Goal: Task Accomplishment & Management: Complete application form

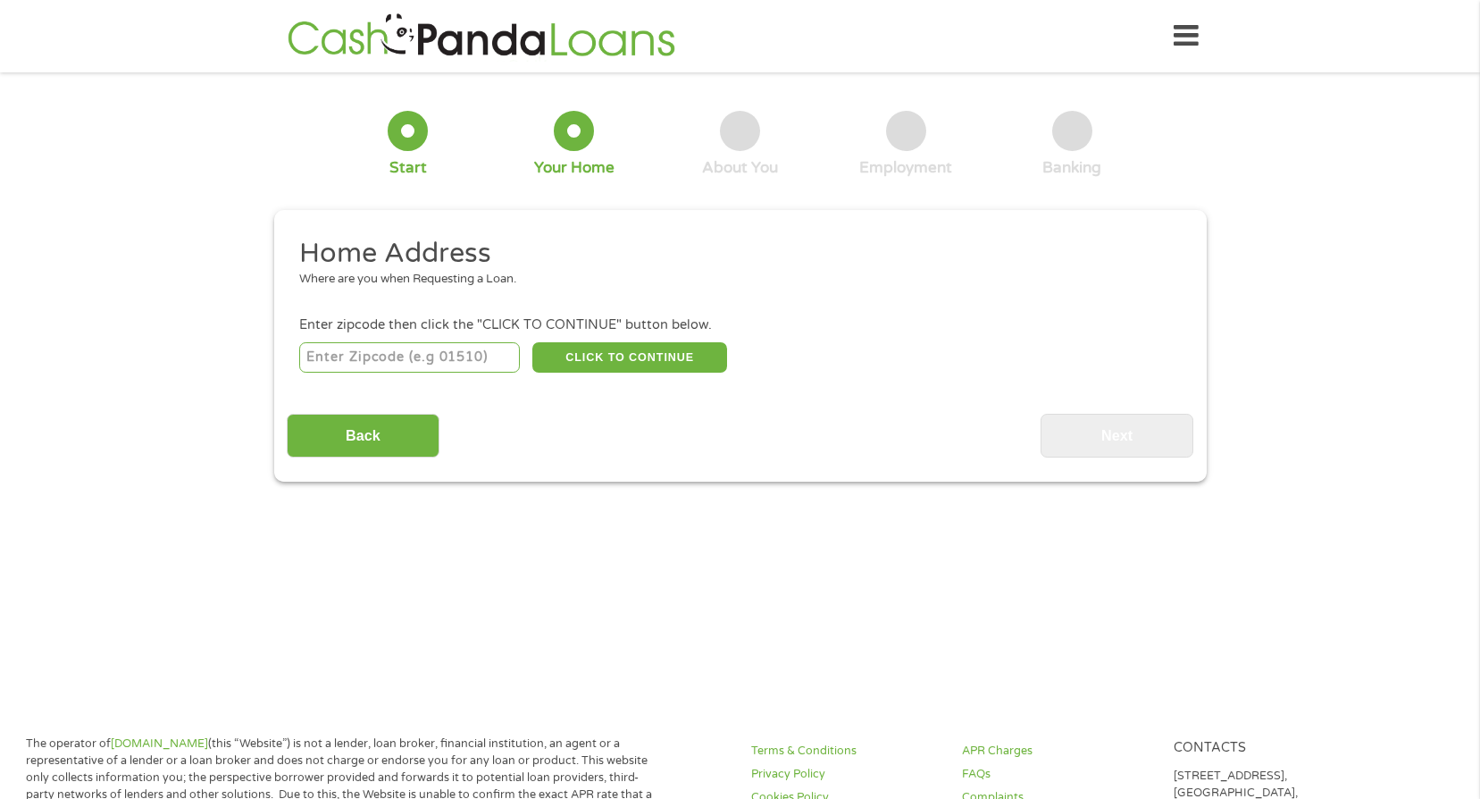
click at [445, 349] on input "number" at bounding box center [409, 357] width 221 height 30
type input "48433"
select select "[US_STATE]"
click at [600, 361] on button "CLICK TO CONTINUE" at bounding box center [629, 357] width 195 height 30
type input "48433"
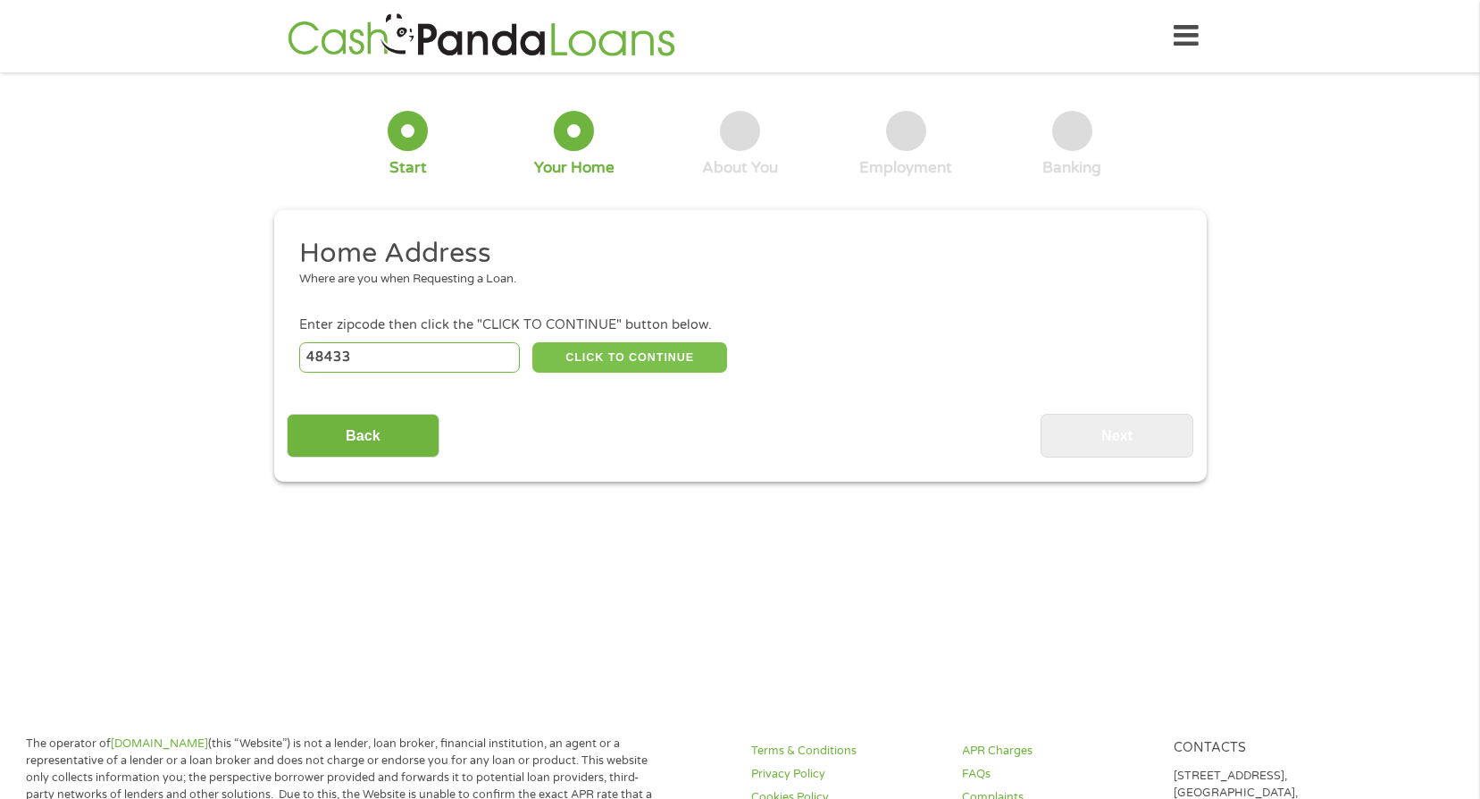
type input "Flushing"
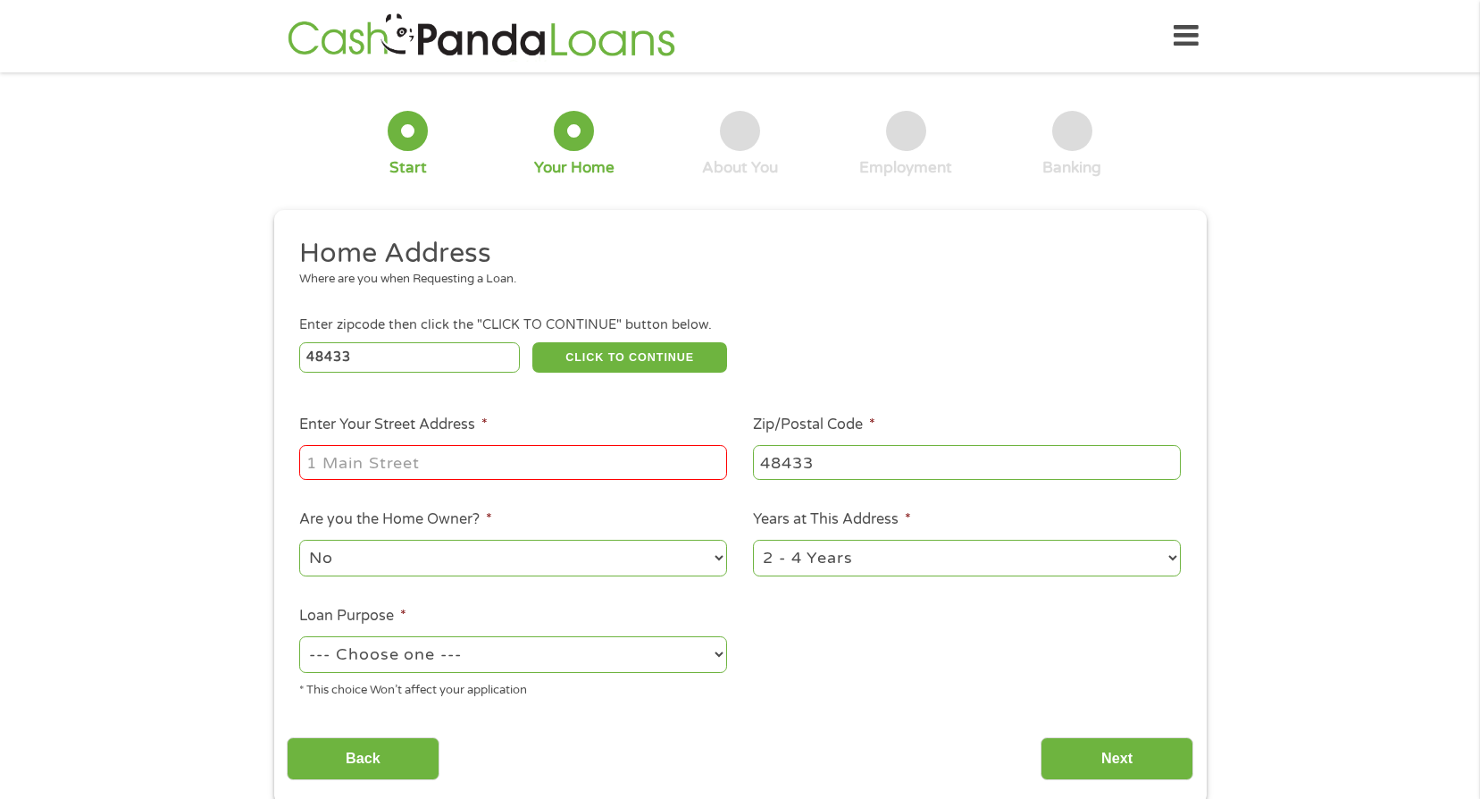
click at [395, 469] on input "Enter Your Street Address *" at bounding box center [513, 462] width 428 height 34
type input "[STREET_ADDRESS][PERSON_NAME]"
click at [342, 550] on select "No Yes" at bounding box center [513, 558] width 428 height 37
select select "yes"
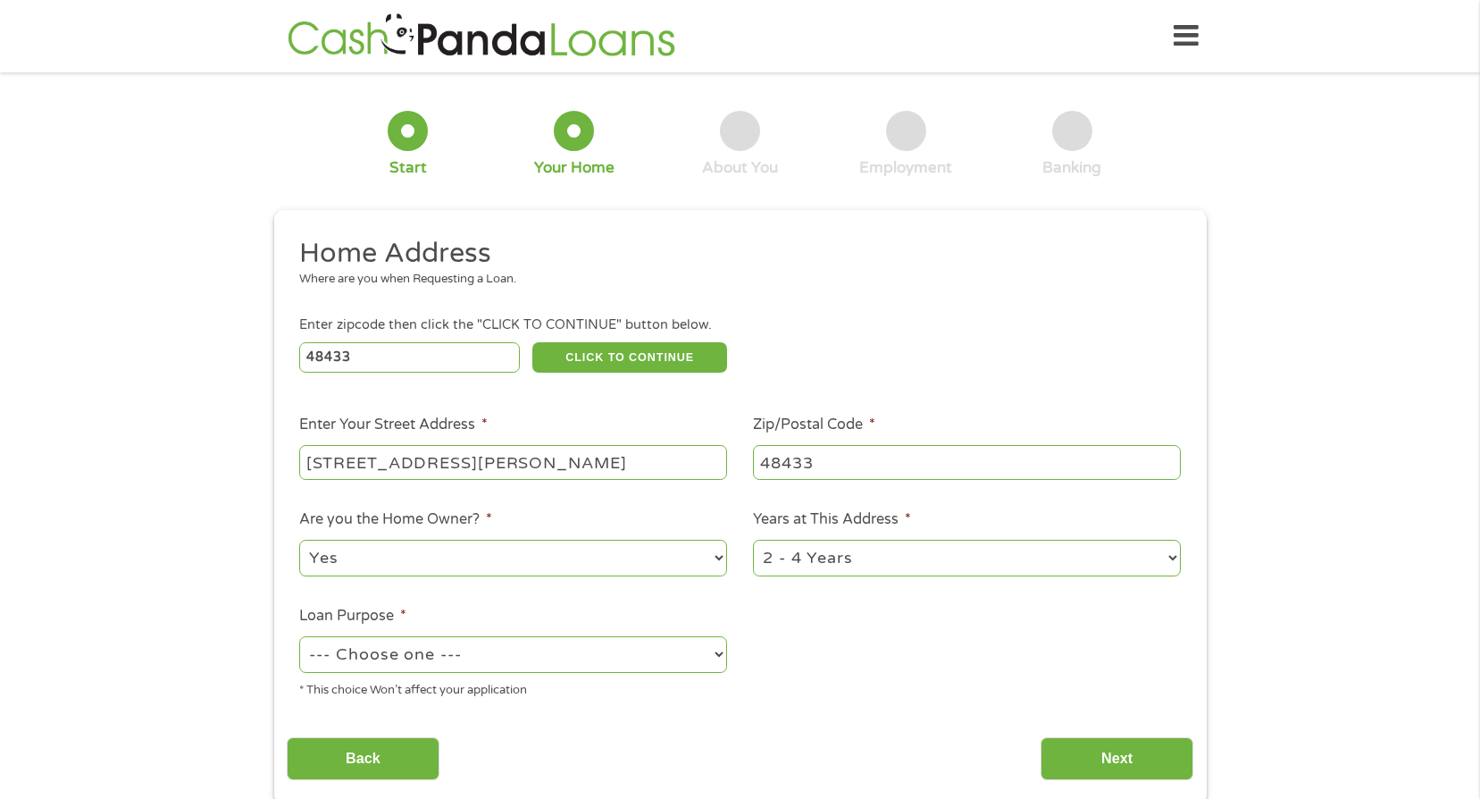
click at [299, 540] on select "No Yes" at bounding box center [513, 558] width 428 height 37
click at [799, 557] on select "1 Year or less 1 - 2 Years 2 - 4 Years Over 4 Years" at bounding box center [967, 558] width 428 height 37
select select "60months"
click at [753, 540] on select "1 Year or less 1 - 2 Years 2 - 4 Years Over 4 Years" at bounding box center [967, 558] width 428 height 37
click at [437, 658] on select "--- Choose one --- Pay Bills Debt Consolidation Home Improvement Major Purchase…" at bounding box center [513, 654] width 428 height 37
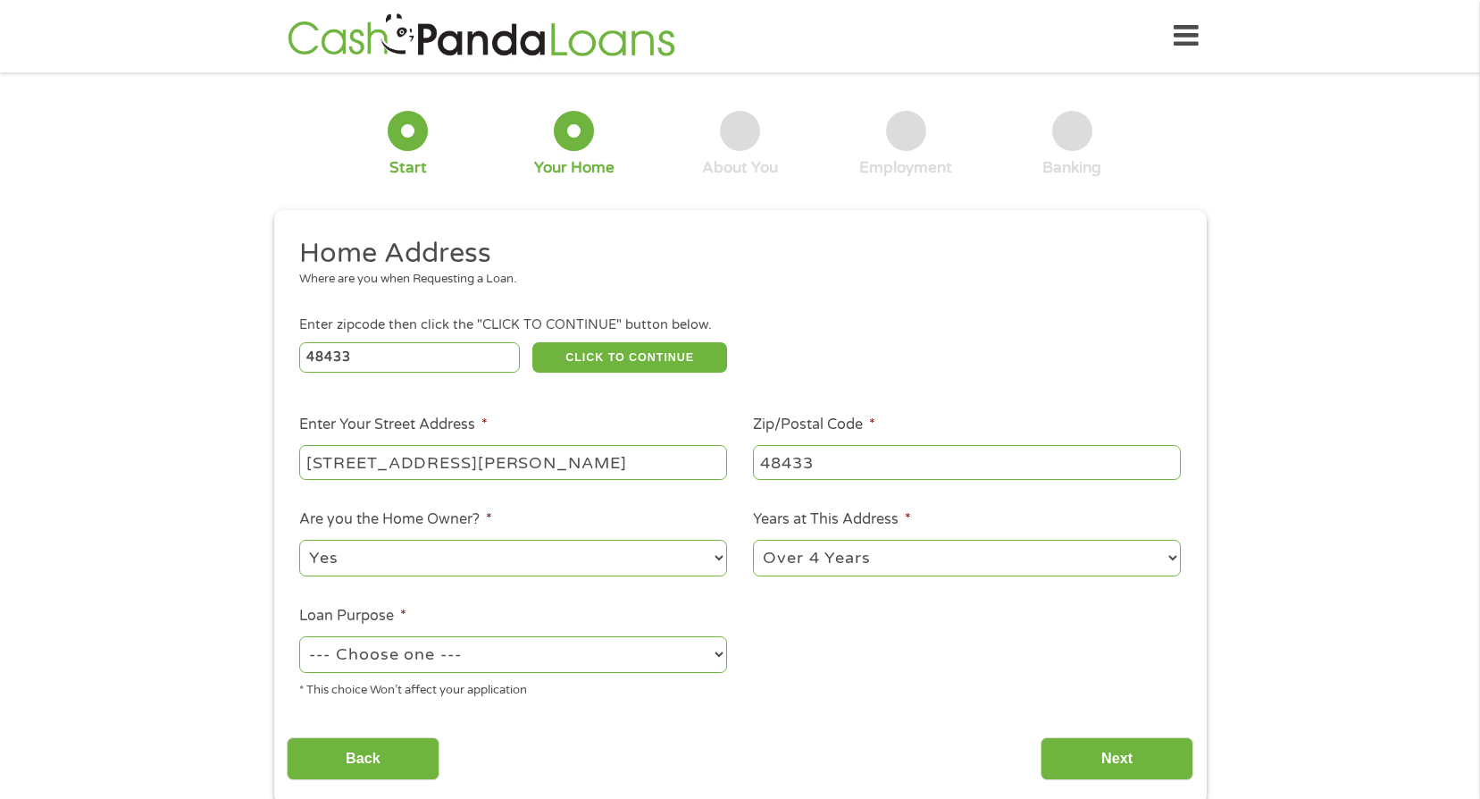
select select "paybills"
click at [299, 636] on select "--- Choose one --- Pay Bills Debt Consolidation Home Improvement Major Purchase…" at bounding box center [513, 654] width 428 height 37
click at [1160, 752] on input "Next" at bounding box center [1117, 759] width 153 height 44
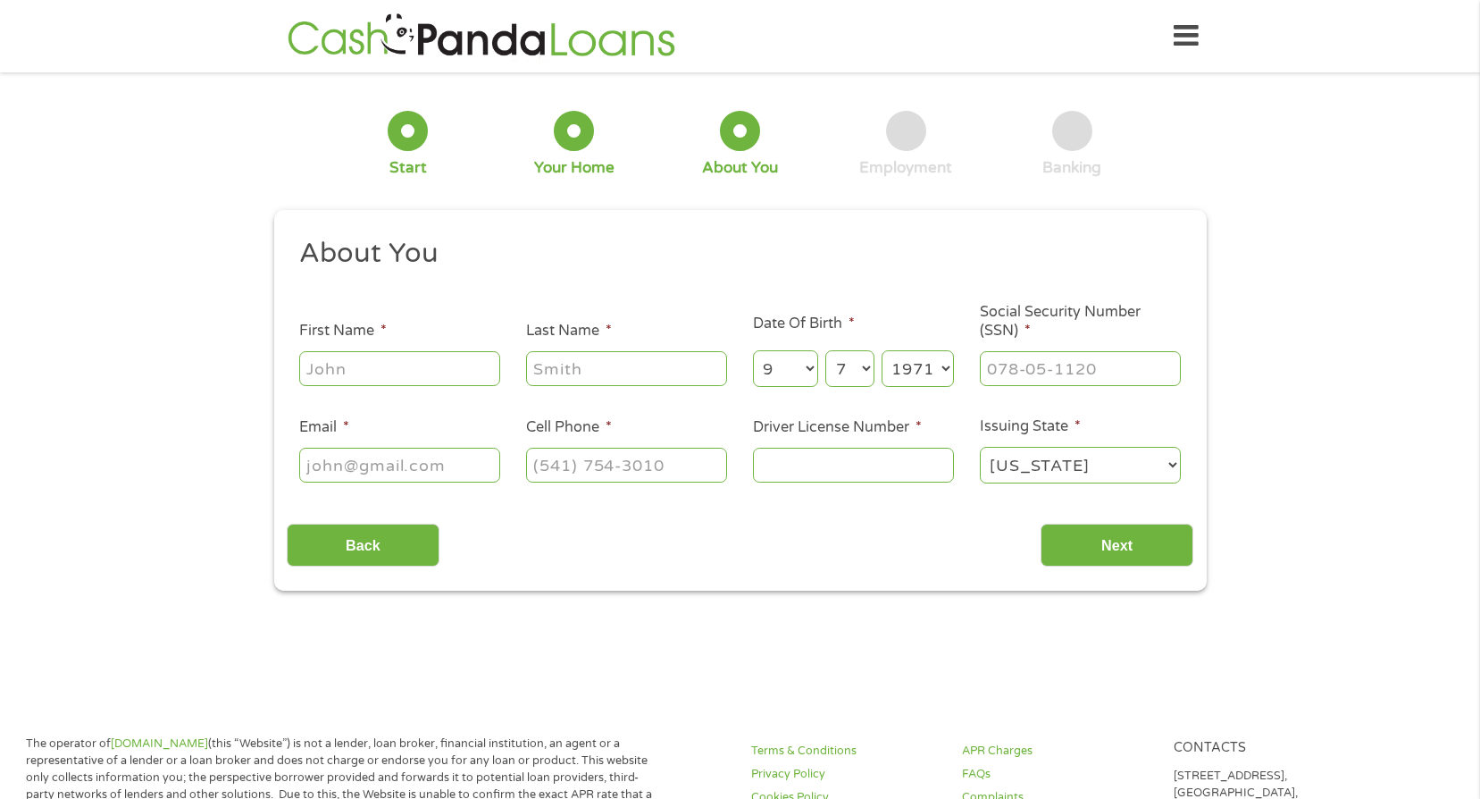
scroll to position [7, 7]
click at [395, 367] on input "First Name *" at bounding box center [399, 368] width 201 height 34
type input "[PERSON_NAME]"
type input "BANKS"
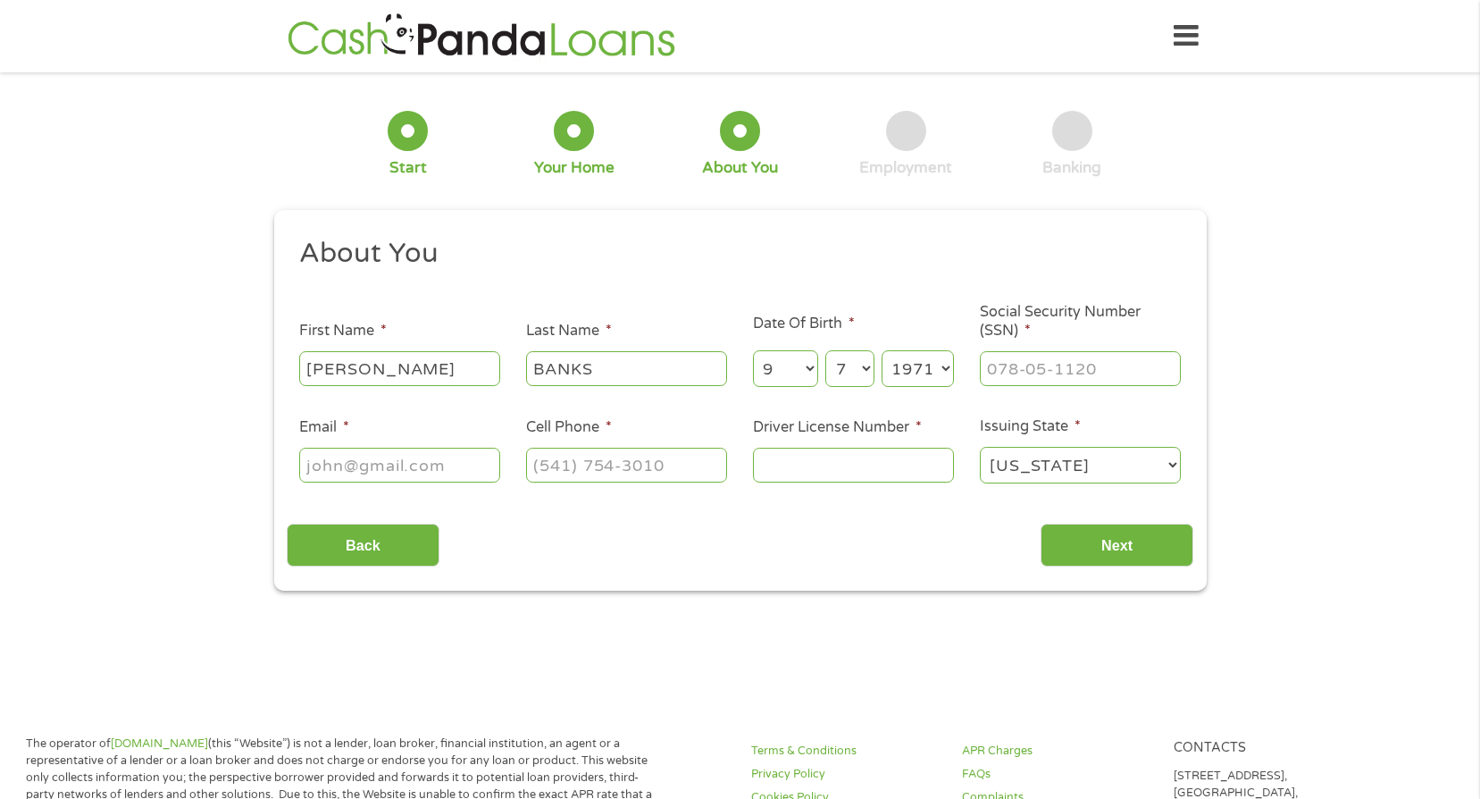
type input "[EMAIL_ADDRESS][DOMAIN_NAME]"
type input "[PHONE_NUMBER]"
click at [1075, 366] on input "___-__-____" at bounding box center [1080, 368] width 201 height 34
type input "374-94-4582"
click at [949, 469] on input "Driver License Number *" at bounding box center [853, 465] width 201 height 34
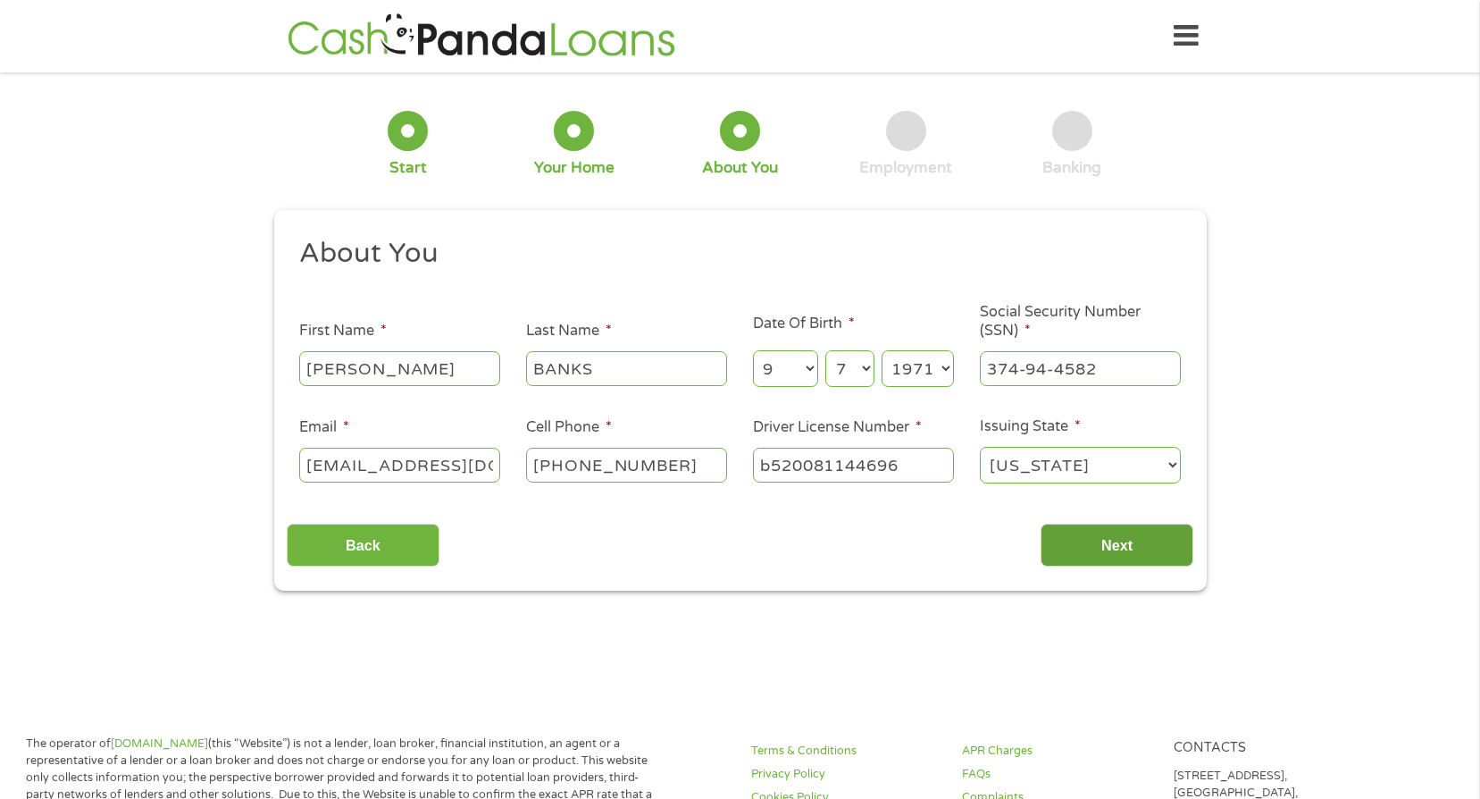
type input "b520081144696"
click at [1128, 549] on input "Next" at bounding box center [1117, 546] width 153 height 44
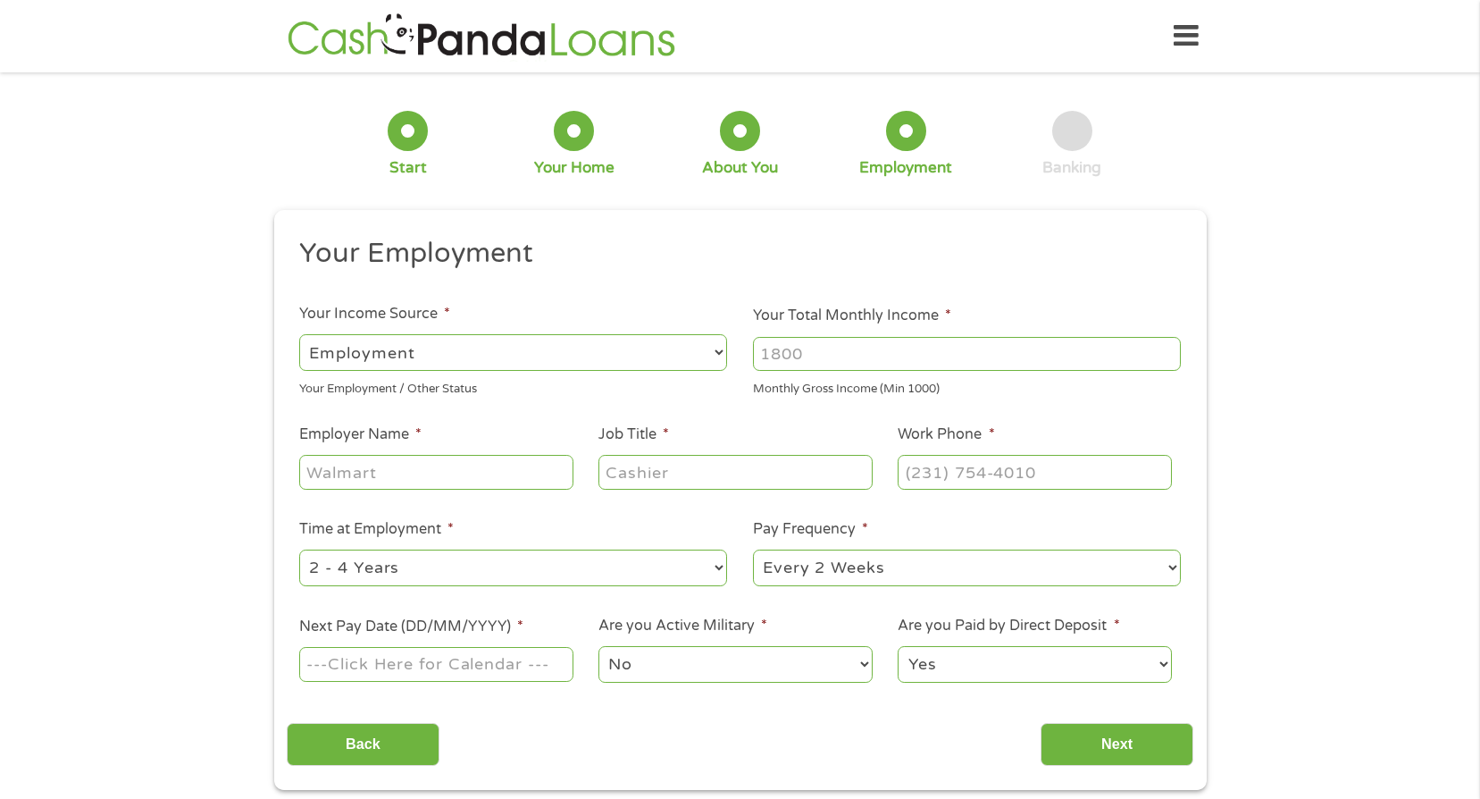
click at [872, 353] on input "Your Total Monthly Income *" at bounding box center [967, 354] width 428 height 34
type input "7"
type input "6800"
click at [427, 474] on input "Employer Name *" at bounding box center [435, 472] width 273 height 34
type input "purem"
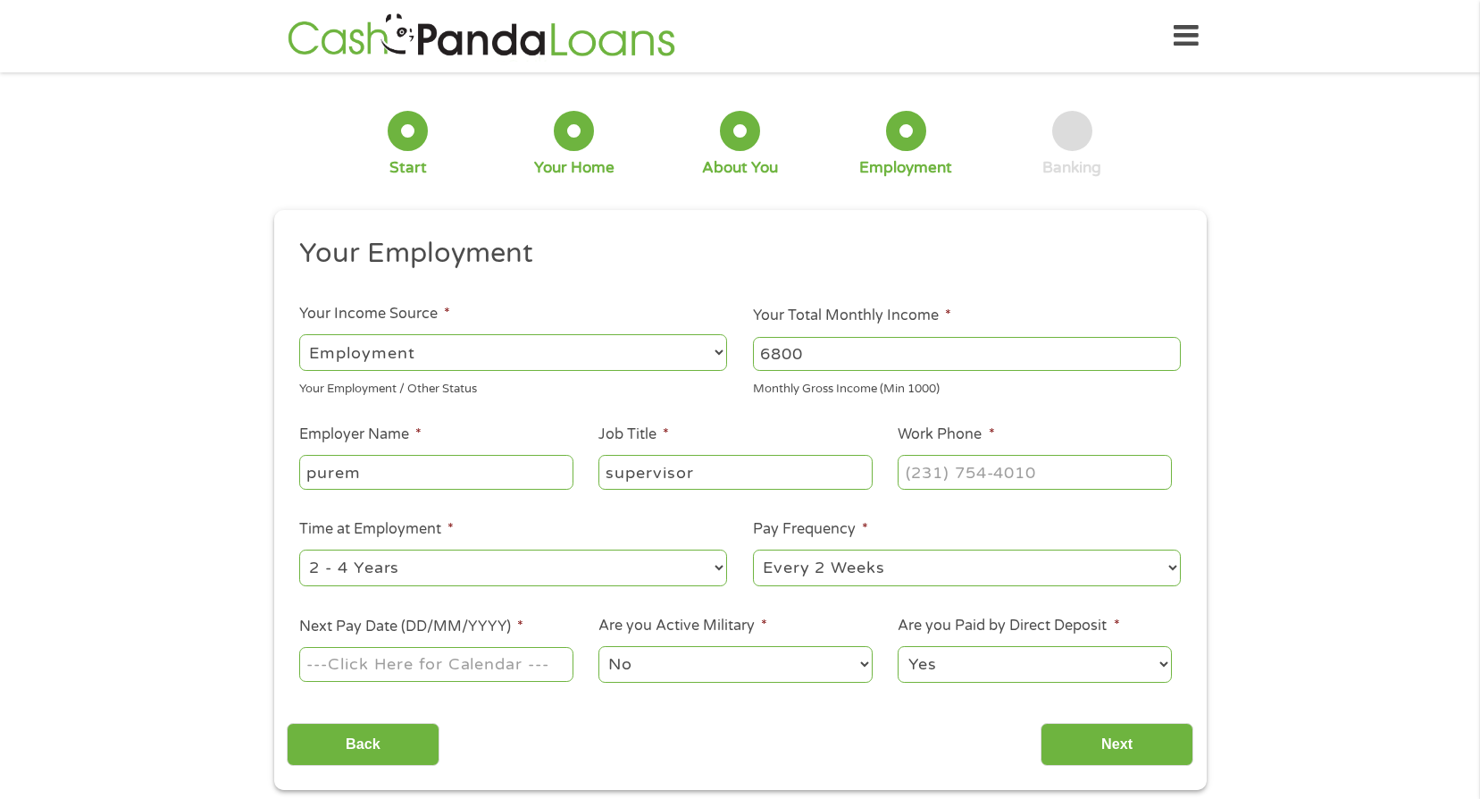
type input "supervisor"
type input "[PHONE_NUMBER]"
click at [572, 560] on select "--- Choose one --- 1 Year or less 1 - 2 Years 2 - 4 Years Over 4 Years" at bounding box center [513, 567] width 428 height 37
select select "24months"
click at [299, 549] on select "--- Choose one --- 1 Year or less 1 - 2 Years 2 - 4 Years Over 4 Years" at bounding box center [513, 567] width 428 height 37
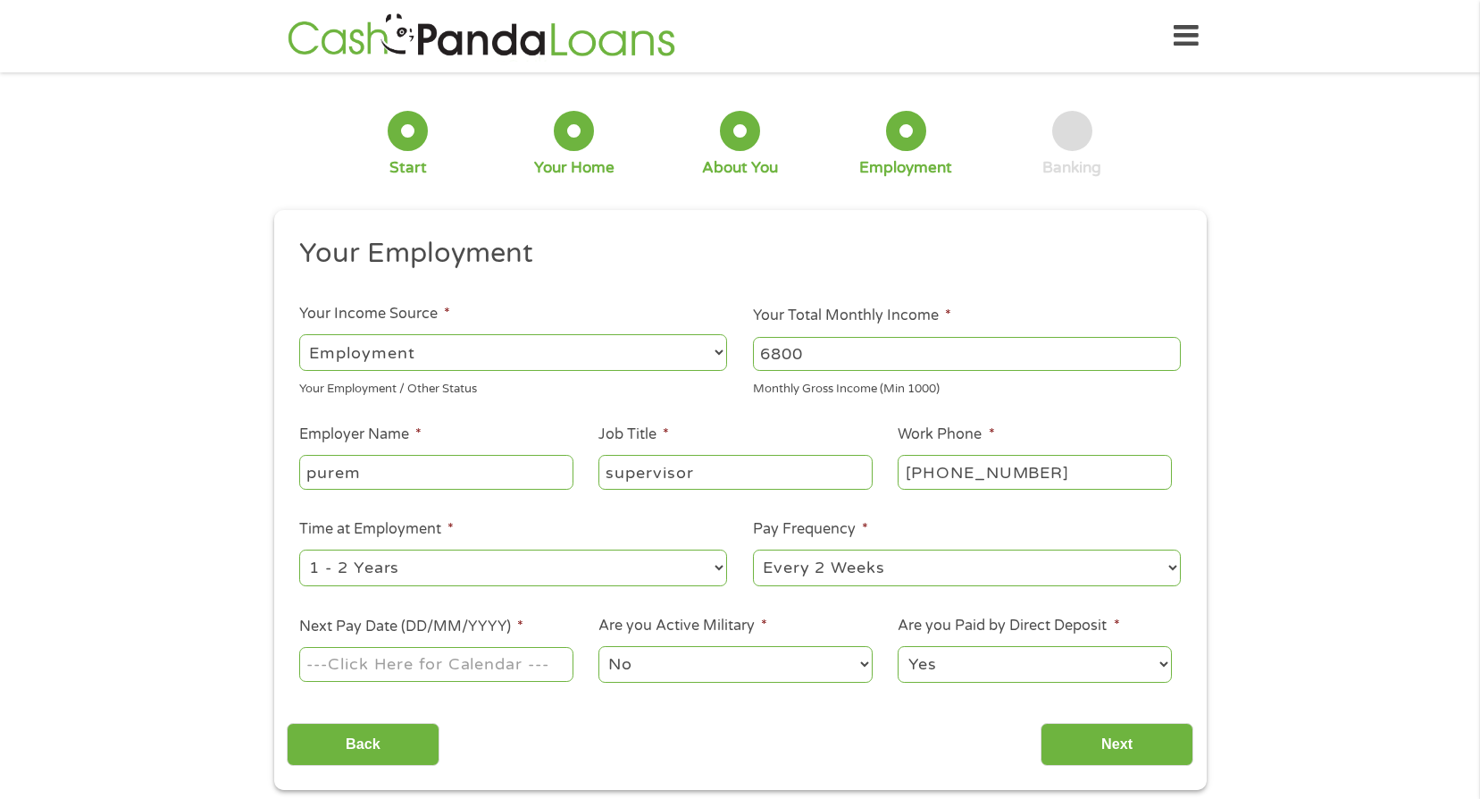
click at [873, 553] on select "--- Choose one --- Every 2 Weeks Every Week Monthly Semi-Monthly" at bounding box center [967, 567] width 428 height 37
click at [753, 549] on select "--- Choose one --- Every 2 Weeks Every Week Monthly Semi-Monthly" at bounding box center [967, 567] width 428 height 37
click at [864, 574] on select "--- Choose one --- Every 2 Weeks Every Week Monthly Semi-Monthly" at bounding box center [967, 567] width 428 height 37
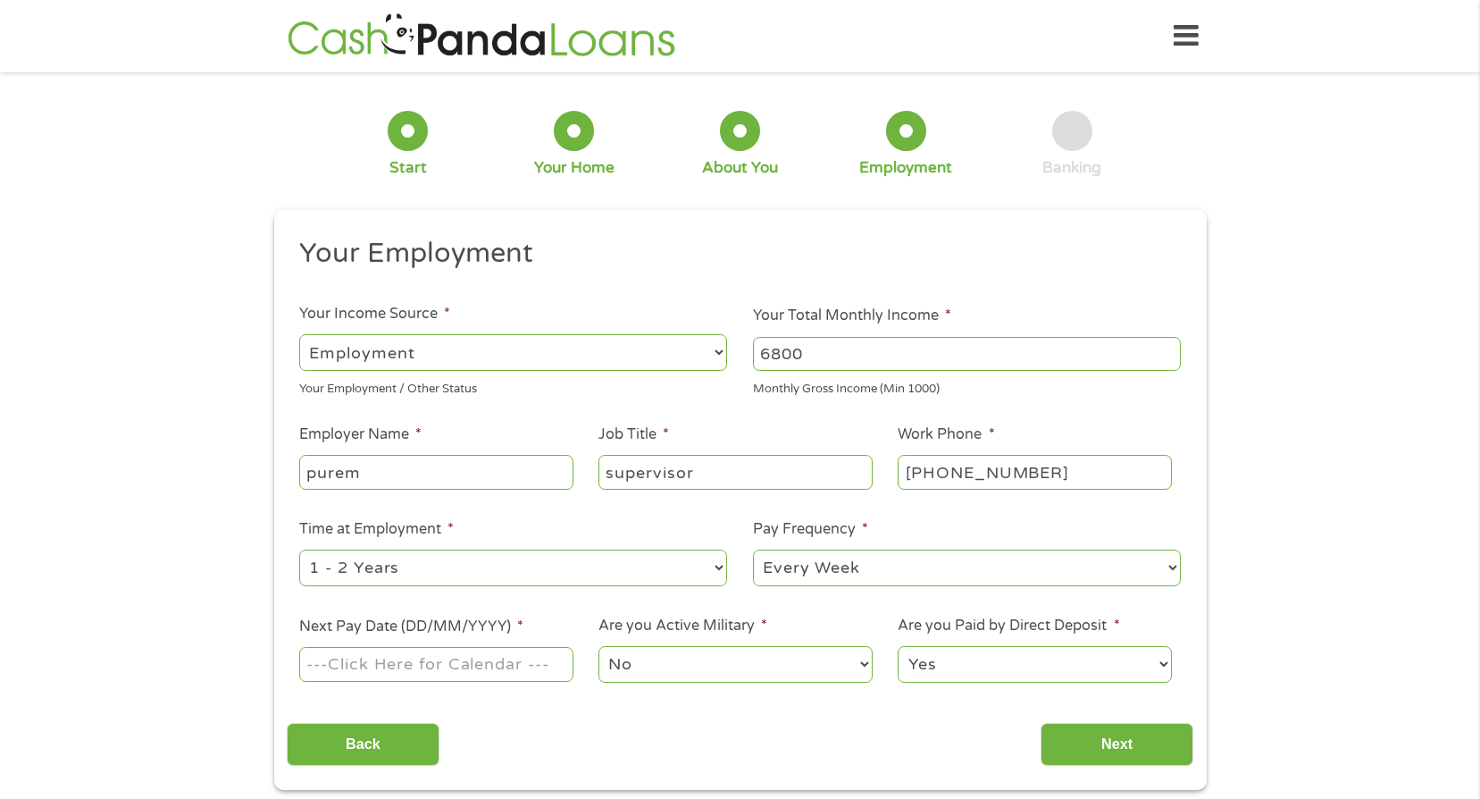
select select "biweekly"
click at [753, 549] on select "--- Choose one --- Every 2 Weeks Every Week Monthly Semi-Monthly" at bounding box center [967, 567] width 428 height 37
click at [495, 657] on input "Next Pay Date (DD/MM/YYYY) *" at bounding box center [435, 664] width 273 height 34
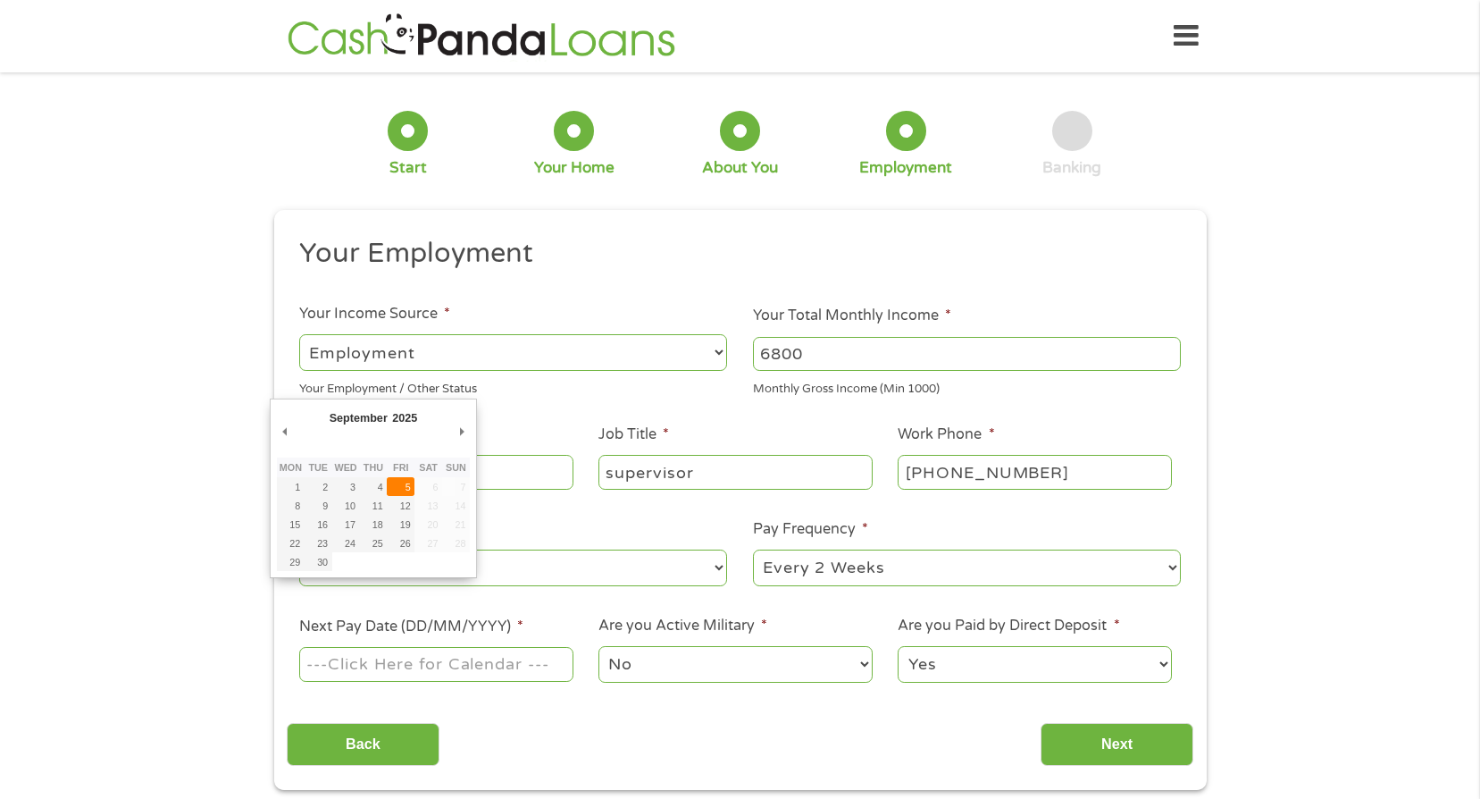
type input "[DATE]"
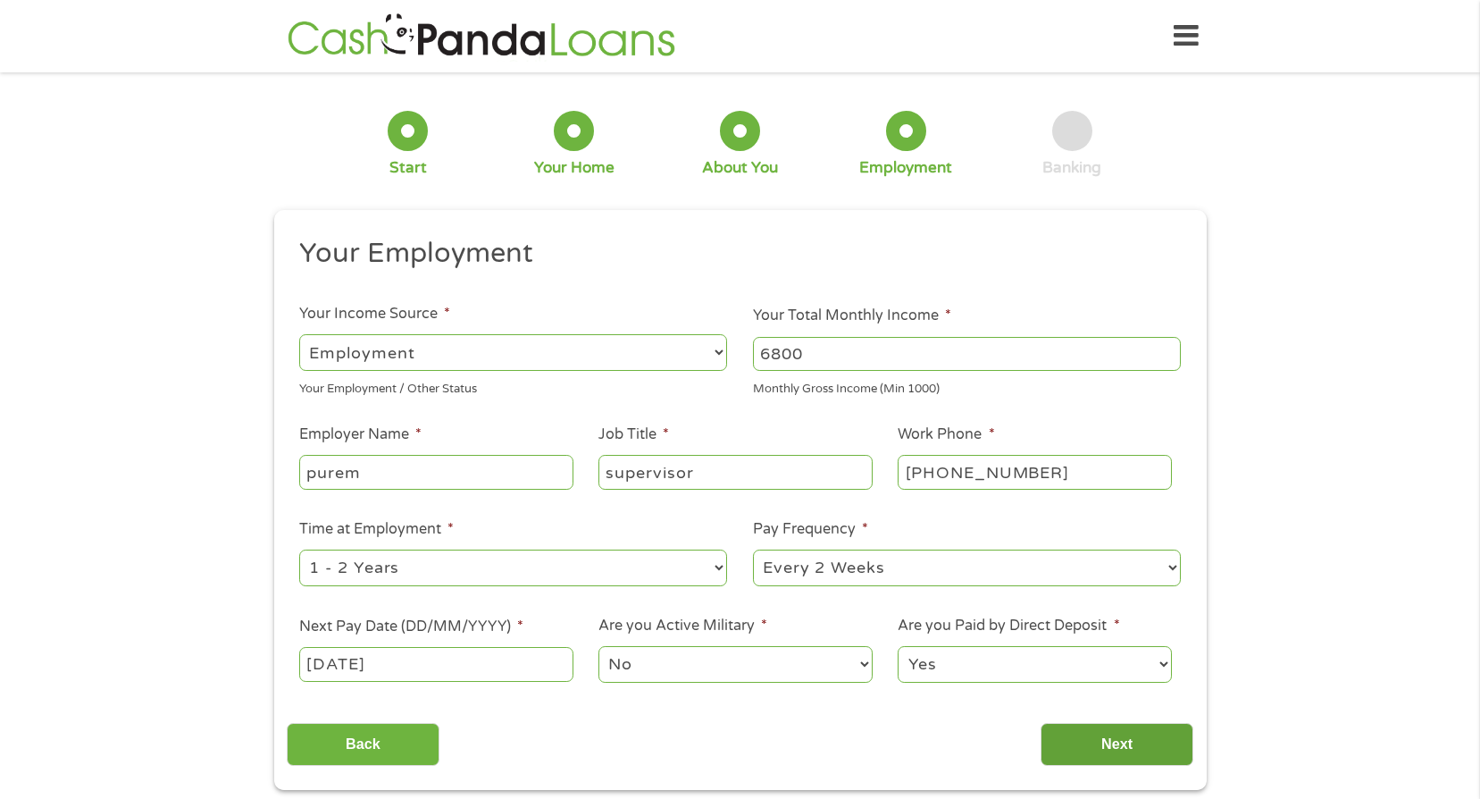
click at [1128, 749] on input "Next" at bounding box center [1117, 745] width 153 height 44
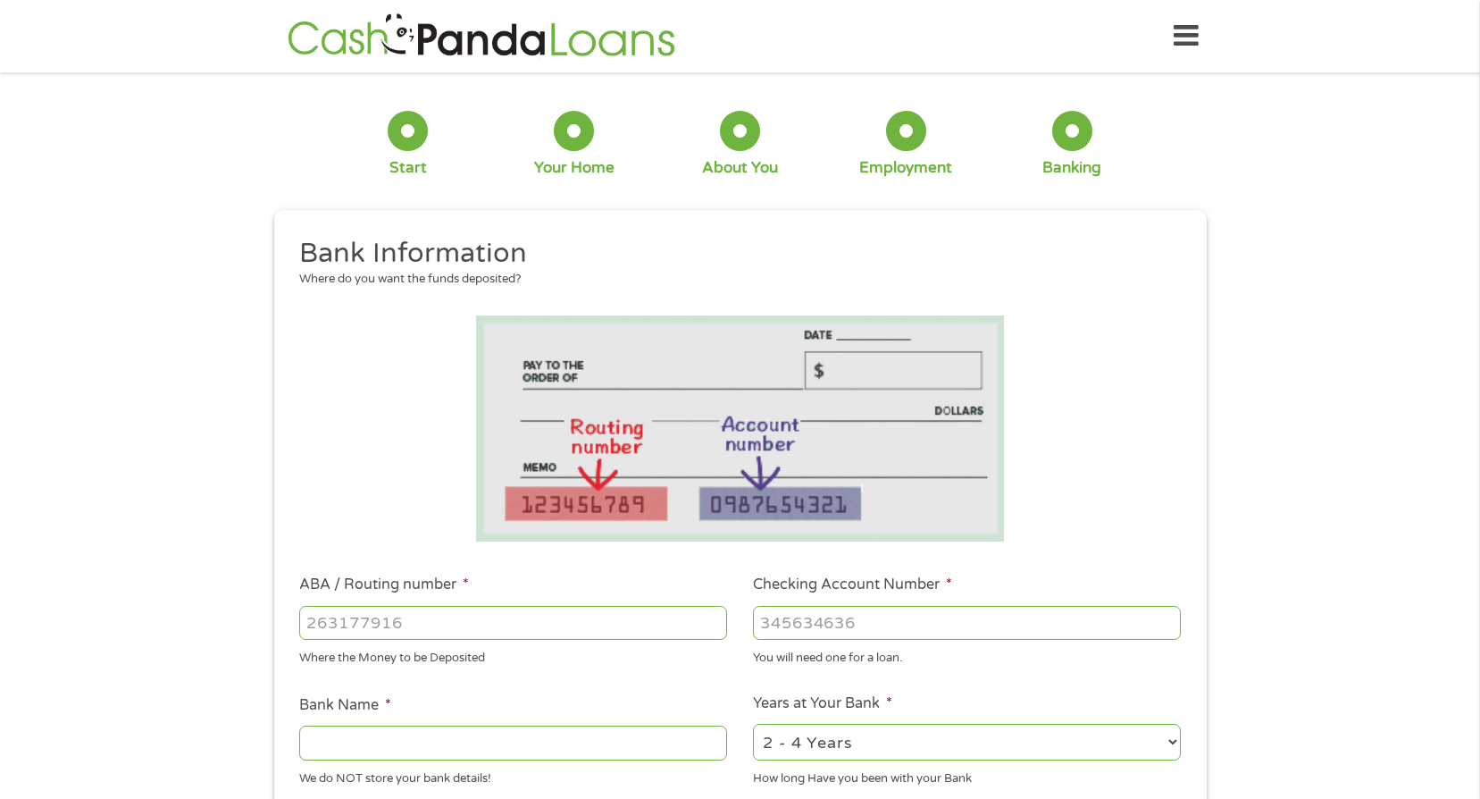
click at [425, 603] on li "ABA / Routing number * Where the Money to be Deposited" at bounding box center [514, 620] width 454 height 93
click at [439, 627] on input "ABA / Routing number *" at bounding box center [513, 623] width 428 height 34
type input "272479919"
type input "DORT FEDERAL CREDIT UNION"
type input "272479919"
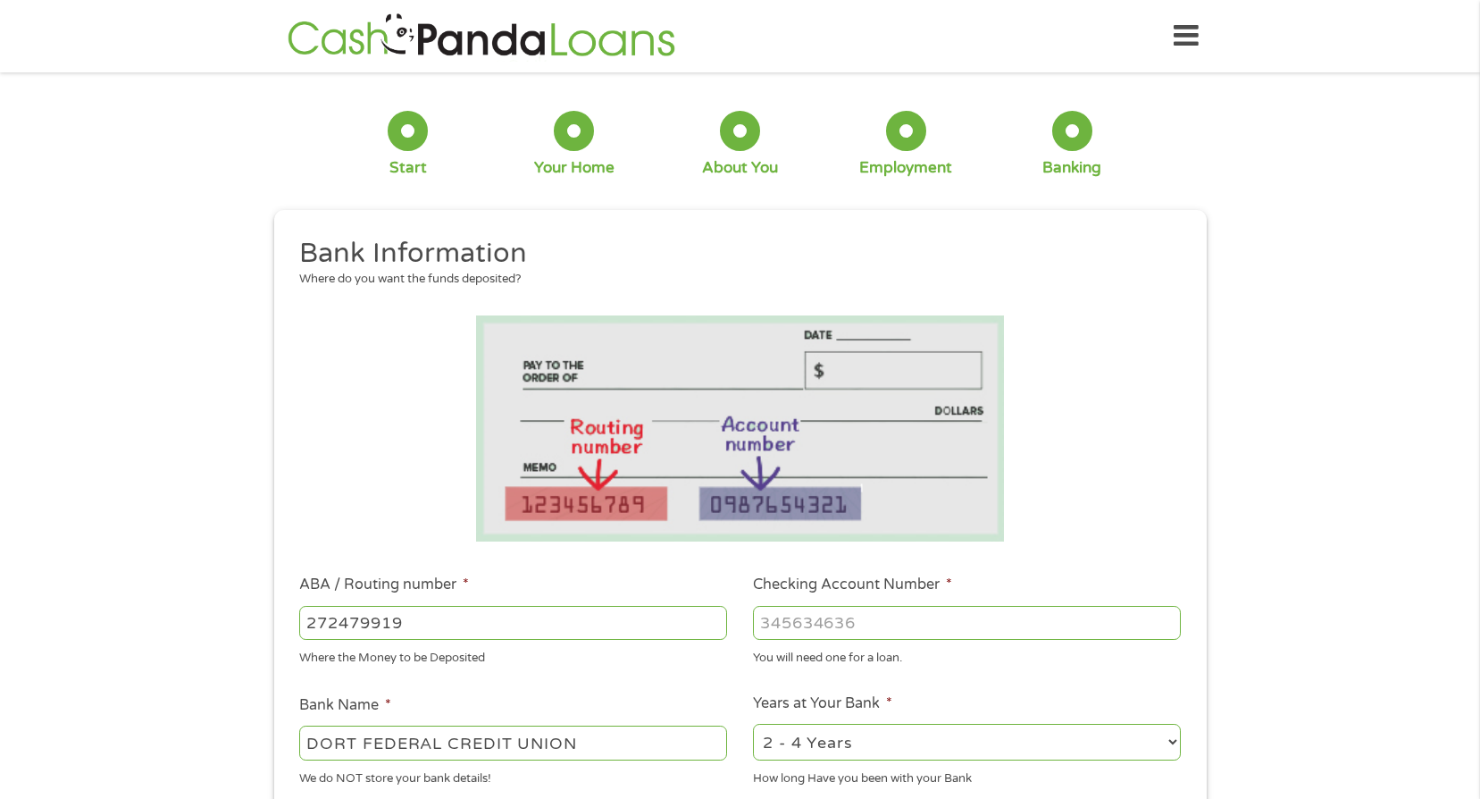
click at [863, 629] on input "Checking Account Number *" at bounding box center [967, 623] width 428 height 34
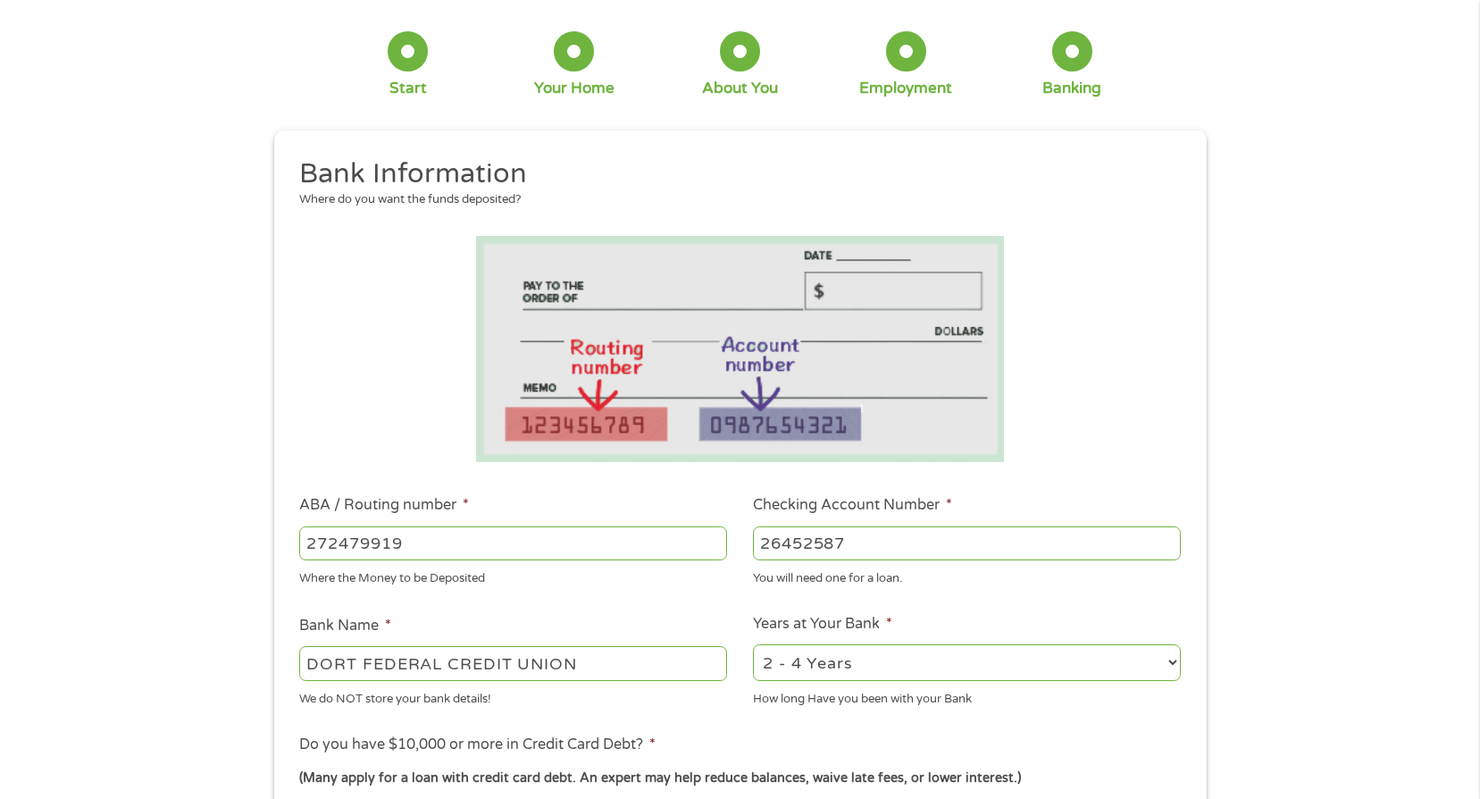
scroll to position [268, 0]
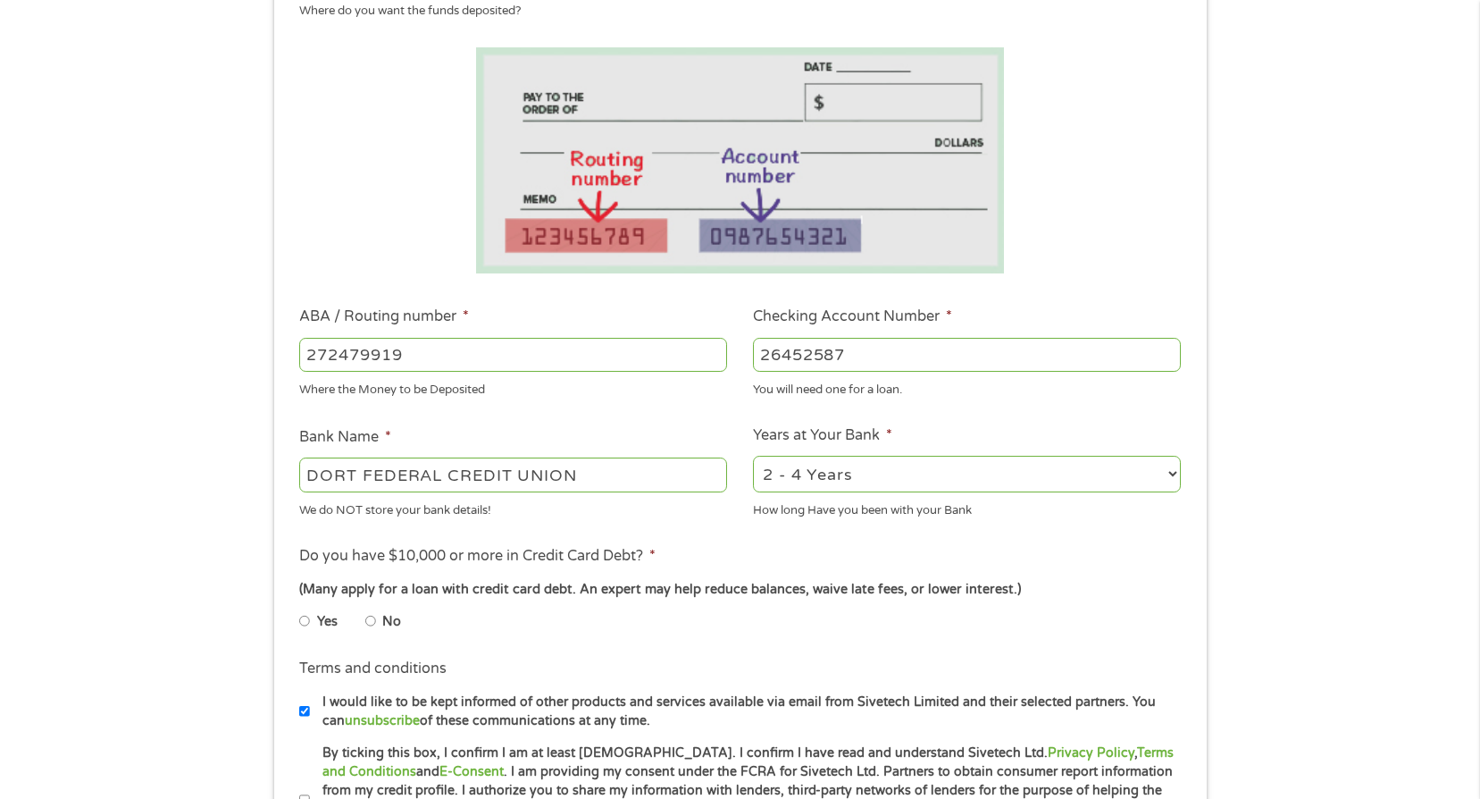
type input "26452587"
click at [374, 622] on input "No" at bounding box center [370, 621] width 11 height 29
radio input "true"
click at [374, 622] on input "No" at bounding box center [370, 621] width 11 height 29
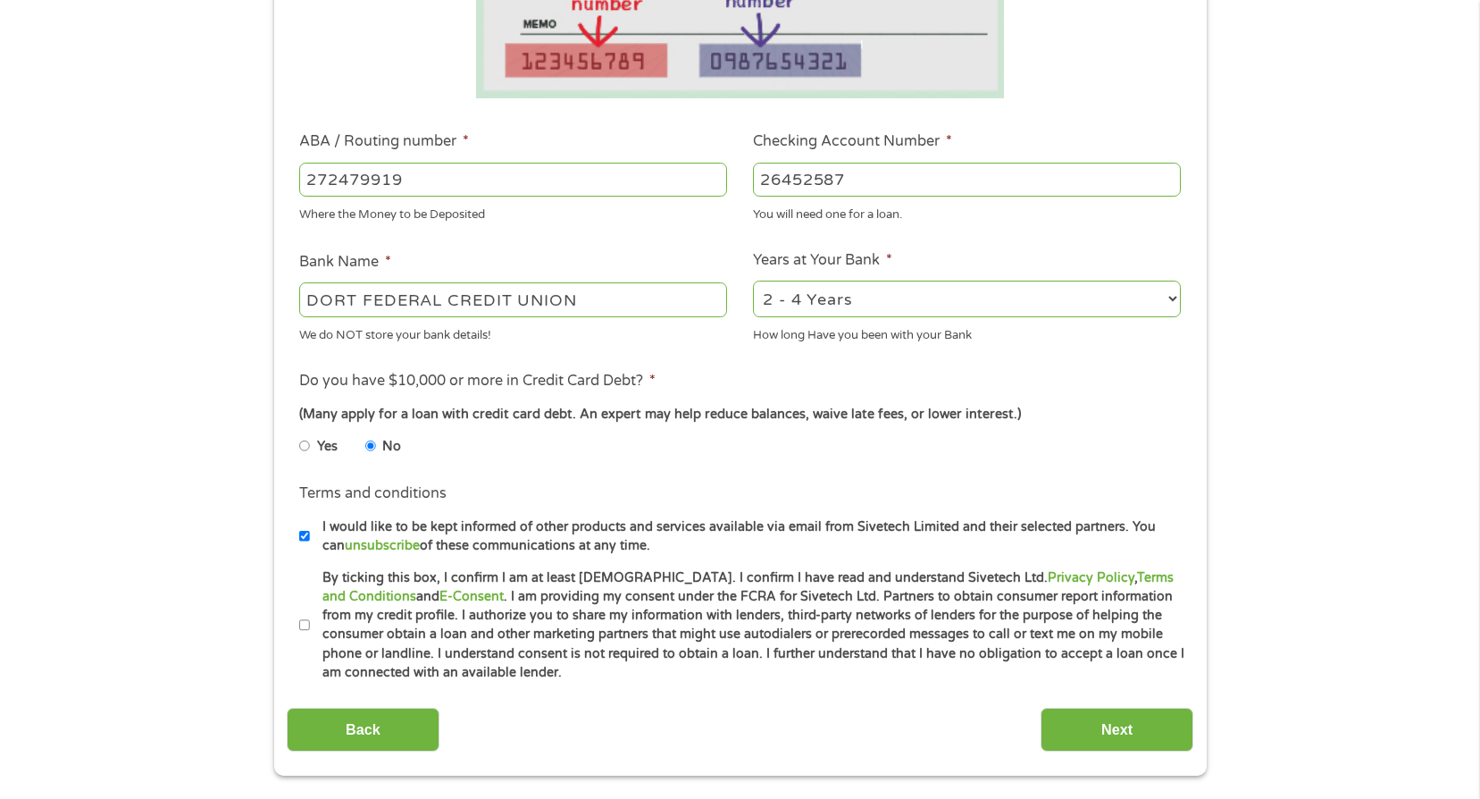
scroll to position [447, 0]
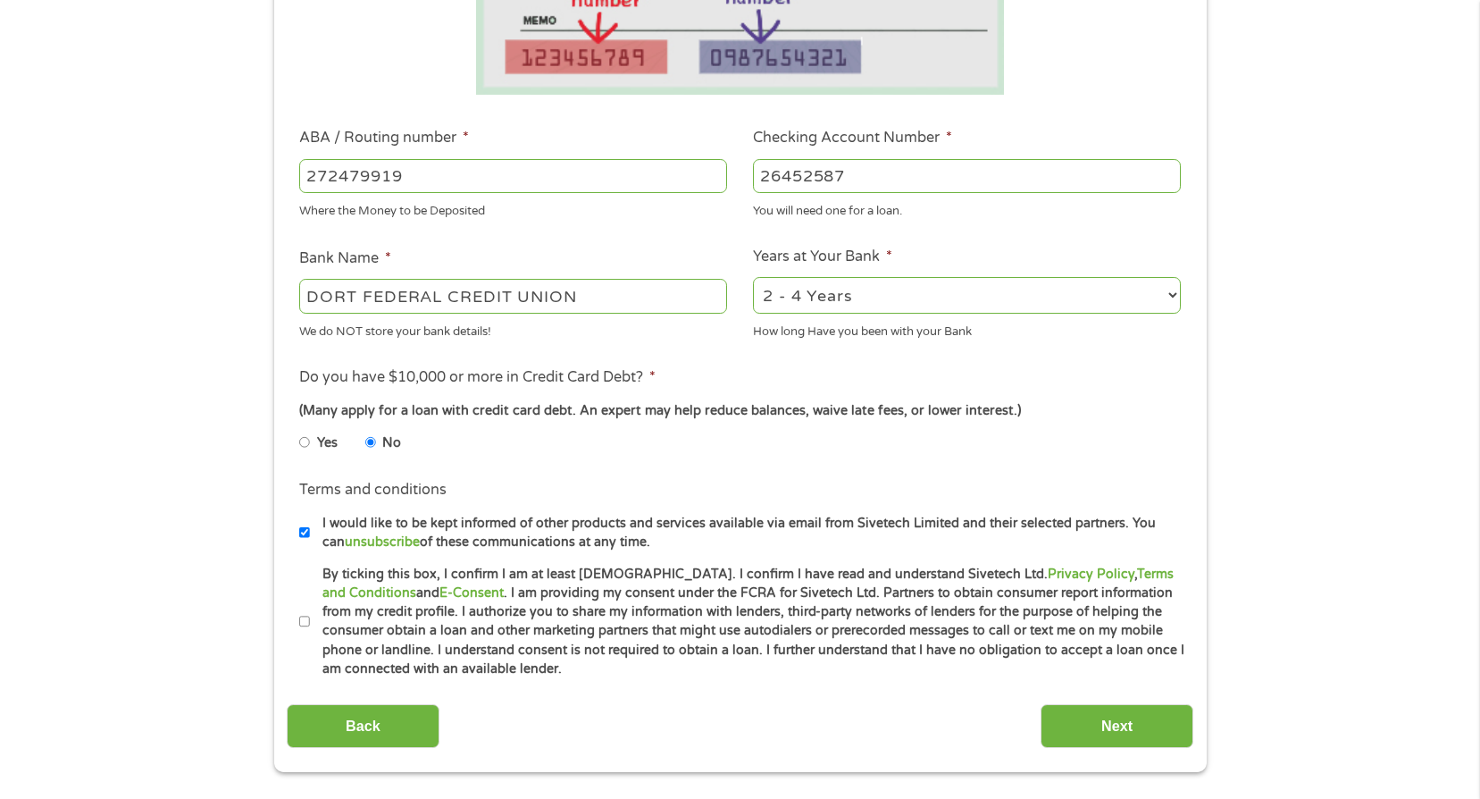
click at [305, 628] on input "By ticking this box, I confirm I am at least [DEMOGRAPHIC_DATA]. I confirm I ha…" at bounding box center [304, 622] width 11 height 29
checkbox input "true"
click at [1154, 726] on input "Next" at bounding box center [1117, 726] width 153 height 44
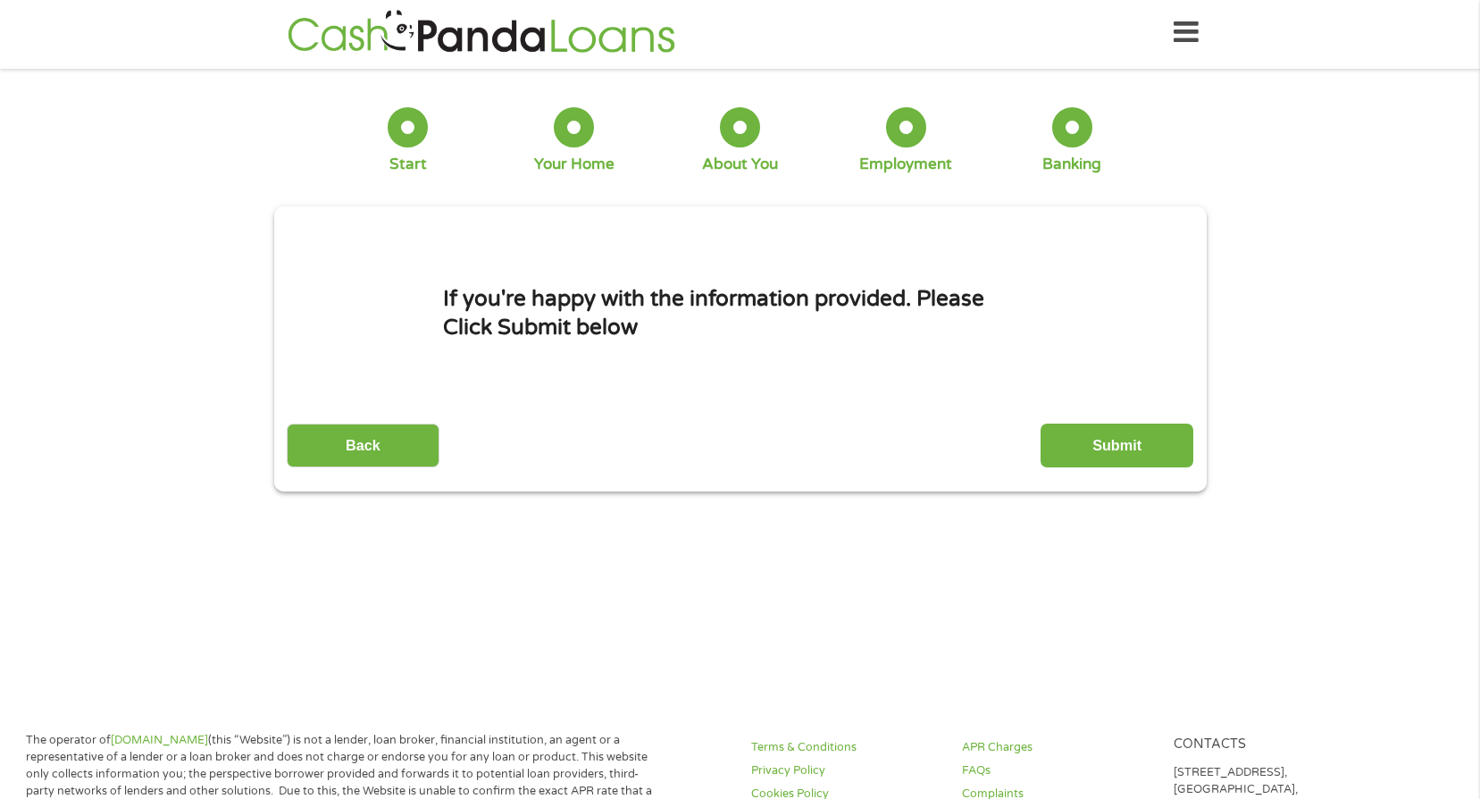
scroll to position [0, 0]
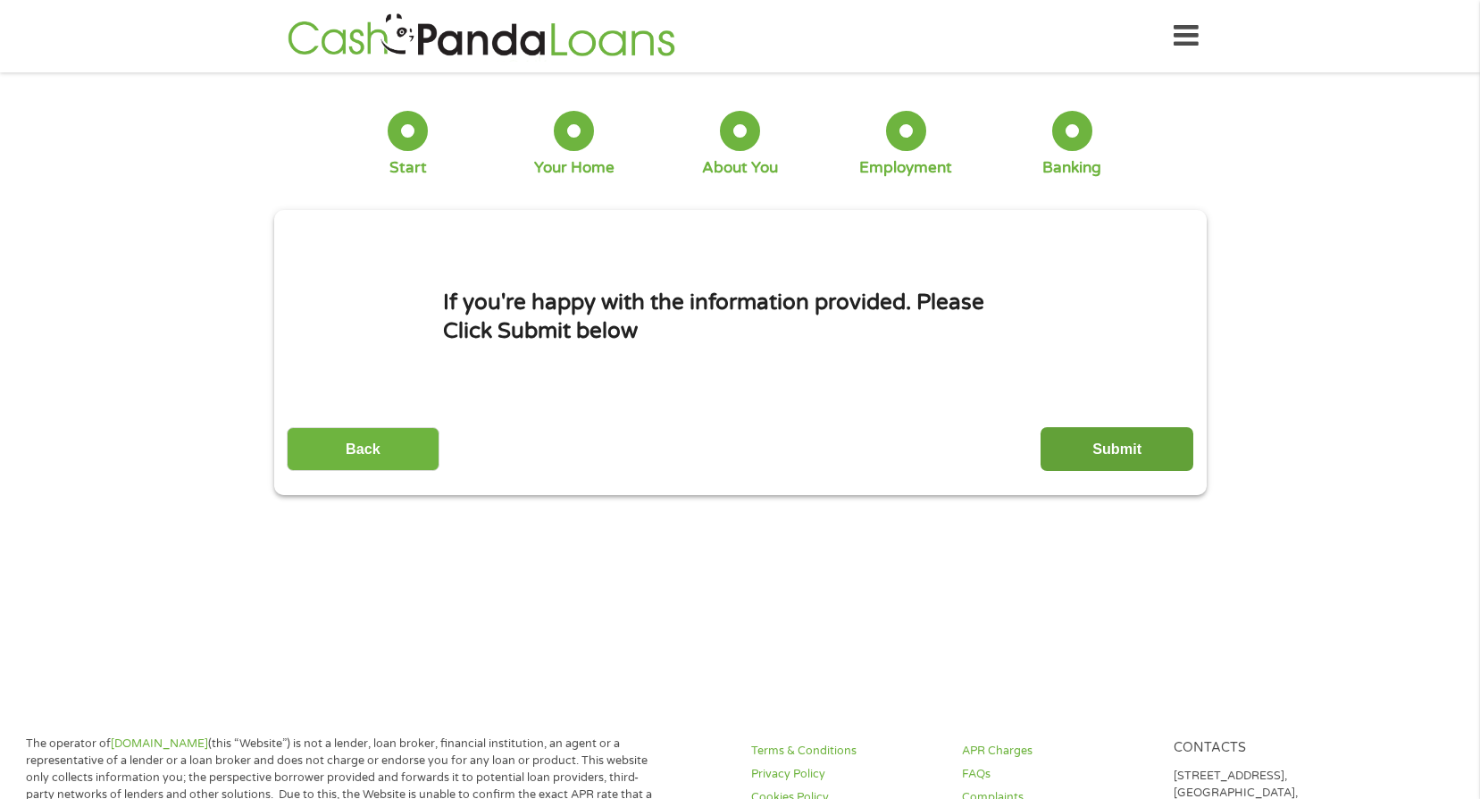
click at [1111, 455] on input "Submit" at bounding box center [1117, 449] width 153 height 44
